Goal: Information Seeking & Learning: Check status

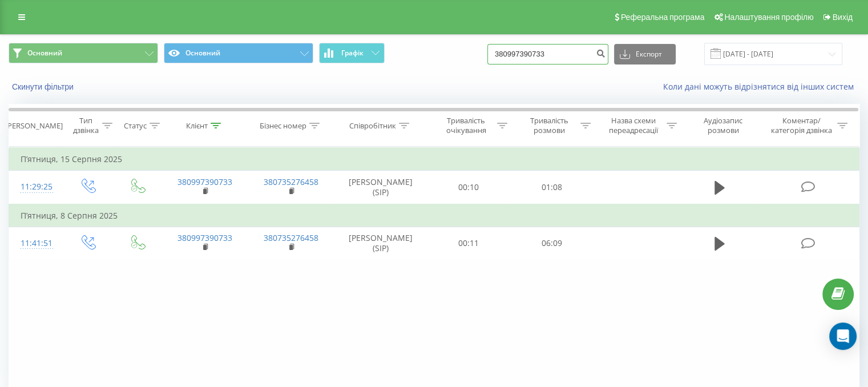
drag, startPoint x: 563, startPoint y: 56, endPoint x: 444, endPoint y: 59, distance: 119.2
click at [444, 59] on div "Основний Основний Графік 380997390733 Експорт .csv .xls .xlsx [DATE] - [DATE]" at bounding box center [434, 54] width 850 height 22
paste input "675627875"
type input "380675627875"
click at [605, 51] on icon "submit" at bounding box center [601, 51] width 10 height 7
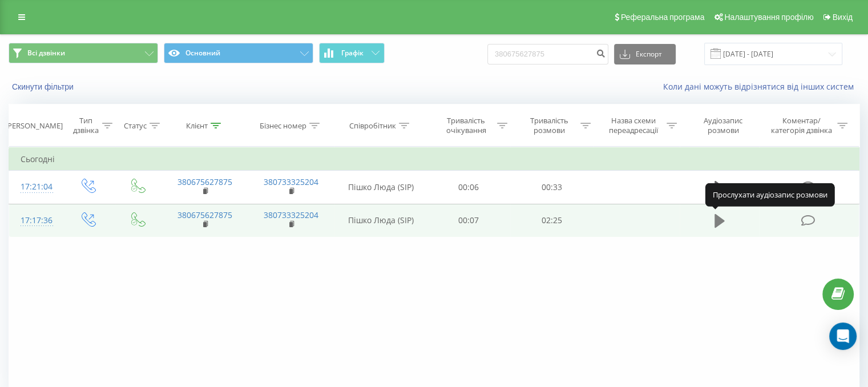
click at [719, 220] on icon at bounding box center [719, 221] width 10 height 14
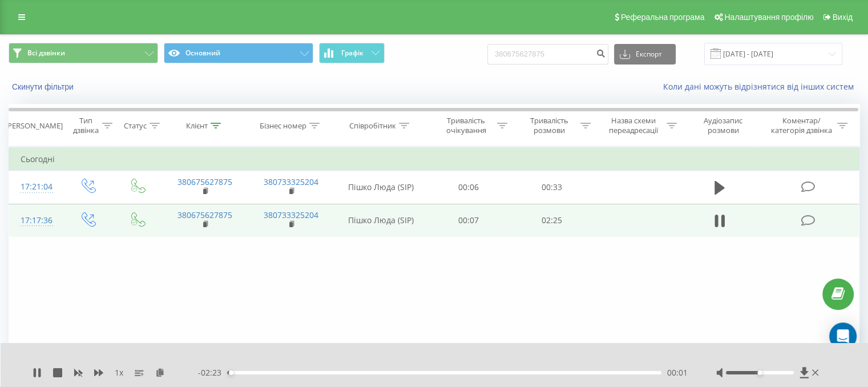
drag, startPoint x: 776, startPoint y: 374, endPoint x: 791, endPoint y: 372, distance: 15.0
click at [791, 372] on div at bounding box center [768, 372] width 105 height 11
click at [778, 371] on div at bounding box center [760, 372] width 68 height 3
drag, startPoint x: 787, startPoint y: 370, endPoint x: 800, endPoint y: 372, distance: 13.3
click at [800, 372] on div at bounding box center [768, 372] width 105 height 11
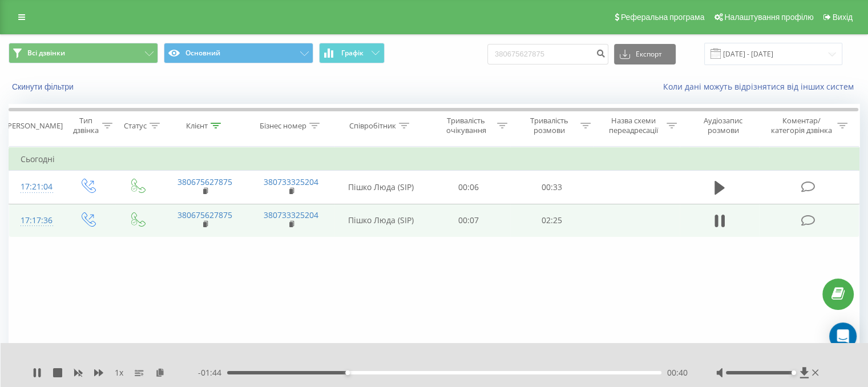
click at [42, 372] on div "1 x" at bounding box center [115, 372] width 165 height 11
click at [34, 373] on icon at bounding box center [35, 372] width 2 height 9
click at [727, 204] on td at bounding box center [719, 220] width 80 height 33
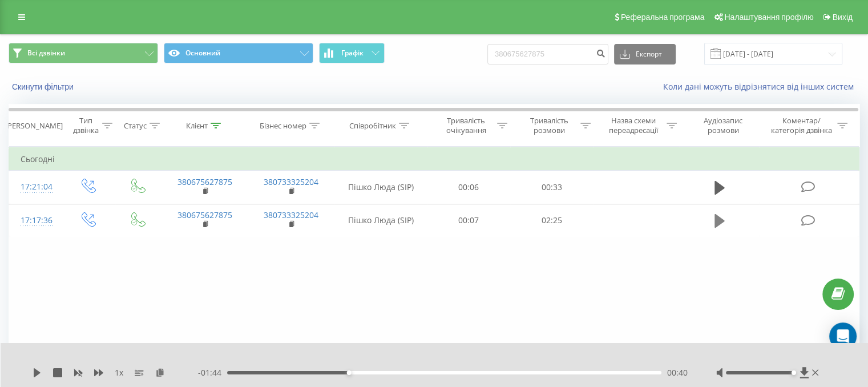
click at [726, 225] on button at bounding box center [719, 220] width 17 height 17
click at [35, 367] on div "1 x - 01:41 00:43 00:43" at bounding box center [435, 365] width 868 height 44
click at [37, 368] on icon at bounding box center [37, 372] width 9 height 9
drag, startPoint x: 242, startPoint y: 373, endPoint x: 147, endPoint y: 369, distance: 95.3
click at [177, 374] on div "1 x - 02:24 00:00 00:00" at bounding box center [427, 372] width 788 height 11
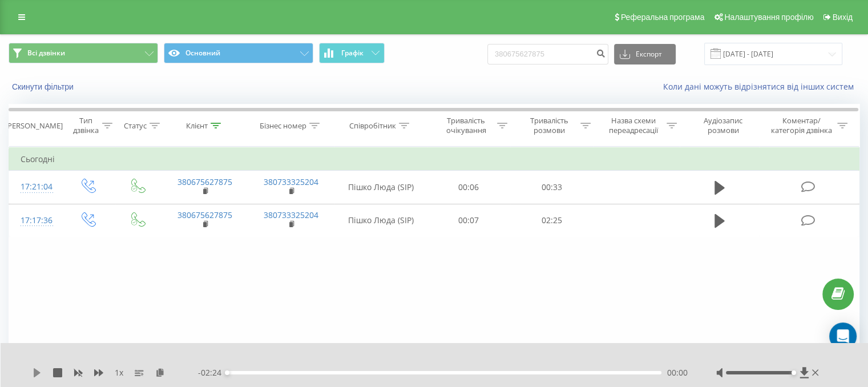
click at [38, 371] on icon at bounding box center [37, 372] width 7 height 9
click at [43, 375] on div "1 x" at bounding box center [115, 372] width 165 height 11
click at [41, 374] on div "1 x" at bounding box center [115, 372] width 165 height 11
click at [37, 374] on icon at bounding box center [37, 372] width 9 height 9
drag, startPoint x: 33, startPoint y: 378, endPoint x: 39, endPoint y: 375, distance: 6.9
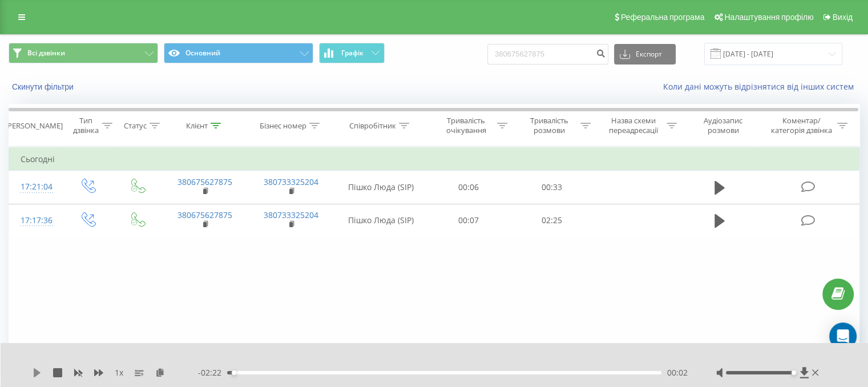
click at [33, 378] on div "1 x - 02:22 00:02 00:02" at bounding box center [435, 365] width 868 height 44
drag, startPoint x: 233, startPoint y: 373, endPoint x: 94, endPoint y: 370, distance: 139.2
click at [184, 372] on div "1 x - 02:24 00:00 00:00" at bounding box center [427, 372] width 788 height 11
click at [33, 371] on icon at bounding box center [37, 372] width 9 height 9
click at [33, 374] on icon at bounding box center [37, 372] width 9 height 9
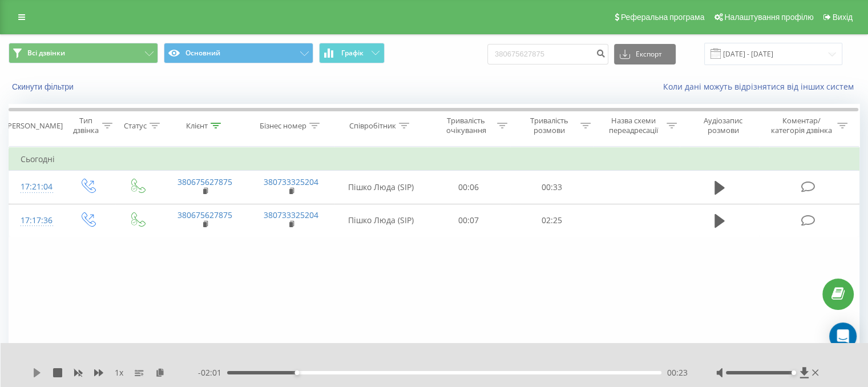
click at [34, 370] on icon at bounding box center [37, 372] width 7 height 9
click at [37, 368] on icon at bounding box center [37, 372] width 9 height 9
click at [40, 371] on icon at bounding box center [37, 372] width 9 height 9
click at [38, 367] on div "1 x" at bounding box center [115, 372] width 165 height 11
click at [37, 369] on icon at bounding box center [37, 372] width 9 height 9
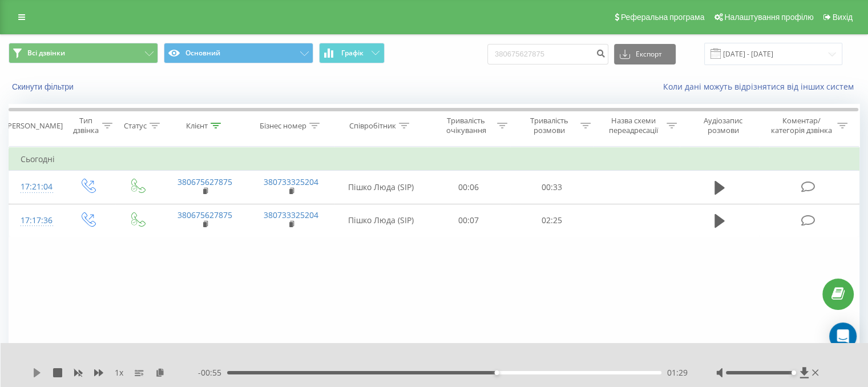
click at [39, 370] on icon at bounding box center [37, 372] width 9 height 9
click at [39, 370] on icon at bounding box center [39, 372] width 2 height 9
click at [34, 375] on icon at bounding box center [37, 372] width 7 height 9
click at [35, 371] on icon at bounding box center [35, 372] width 2 height 9
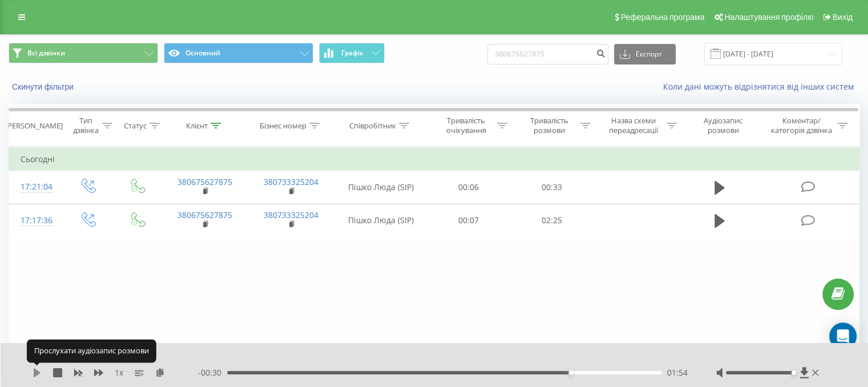
click at [38, 370] on icon at bounding box center [37, 372] width 9 height 9
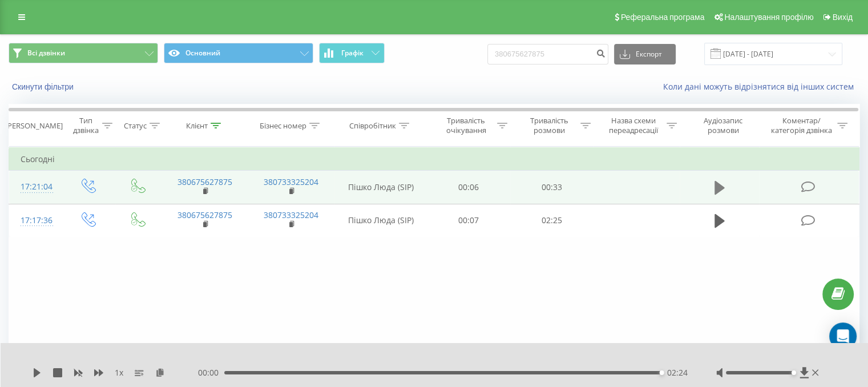
click at [719, 185] on icon at bounding box center [719, 188] width 10 height 14
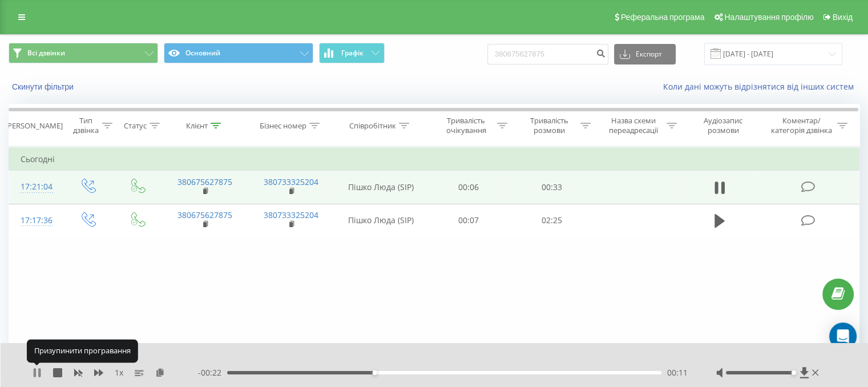
click at [38, 375] on icon at bounding box center [39, 372] width 2 height 9
click at [39, 372] on icon at bounding box center [37, 372] width 7 height 9
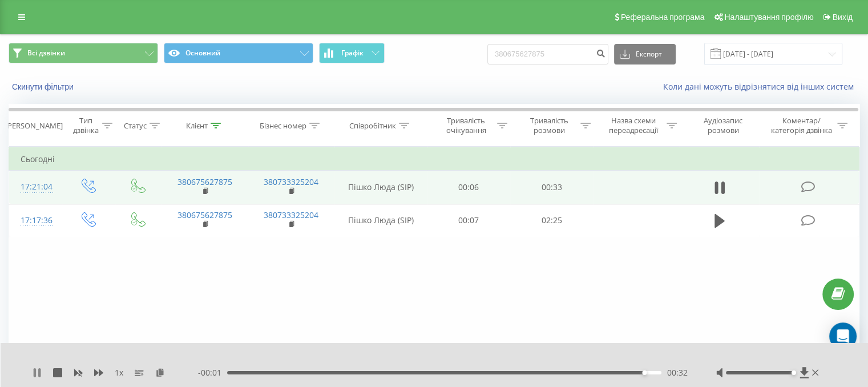
click at [37, 375] on icon at bounding box center [37, 372] width 9 height 9
drag, startPoint x: 580, startPoint y: 48, endPoint x: 347, endPoint y: 60, distance: 232.4
click at [363, 61] on div "Всі дзвінки Основний Графік 380675627875 Експорт .csv .xls .xlsx 19.05.2025 - 1…" at bounding box center [434, 54] width 850 height 22
paste input "938658870"
type input "380938658870"
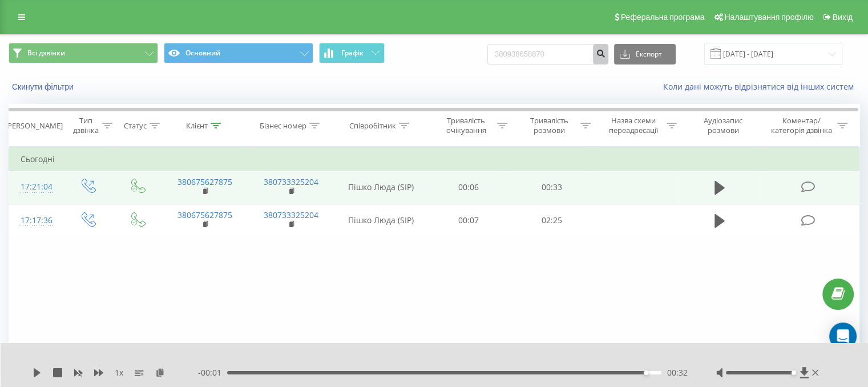
click at [602, 53] on button "submit" at bounding box center [600, 54] width 15 height 21
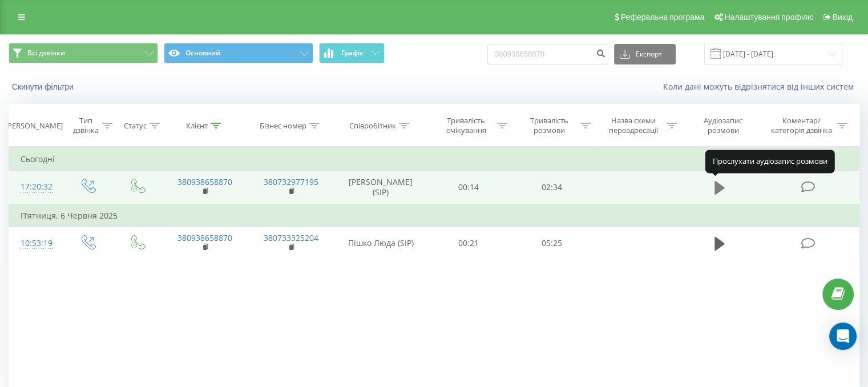
click at [716, 180] on icon at bounding box center [719, 188] width 10 height 16
